Goal: Transaction & Acquisition: Purchase product/service

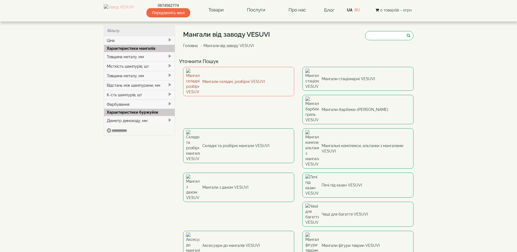
click at [235, 76] on link "Мангали складні, розбірні VESUVI" at bounding box center [238, 81] width 111 height 29
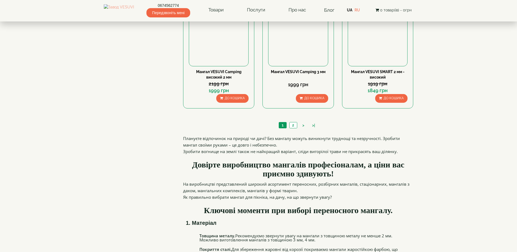
scroll to position [527, 0]
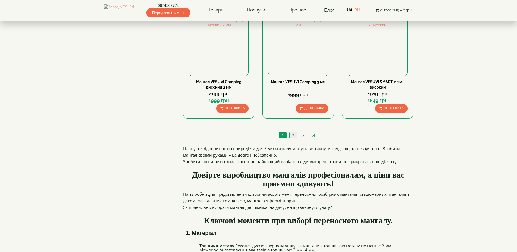
click at [295, 136] on link "2" at bounding box center [294, 135] width 8 height 6
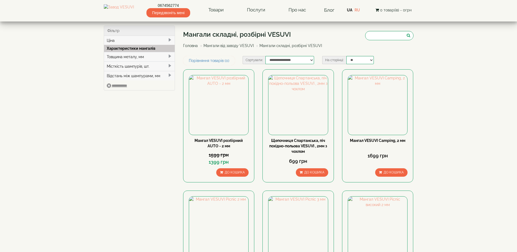
scroll to position [527, 0]
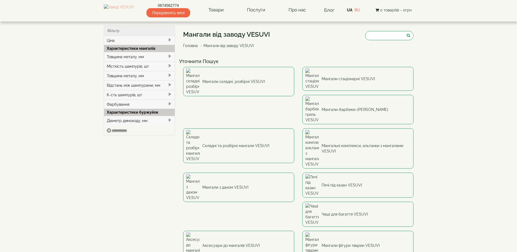
click at [169, 56] on span at bounding box center [170, 56] width 4 height 4
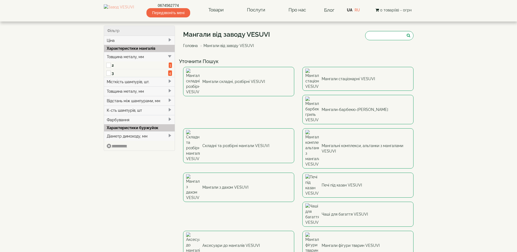
click at [171, 91] on span at bounding box center [170, 91] width 4 height 4
